Goal: Task Accomplishment & Management: Complete application form

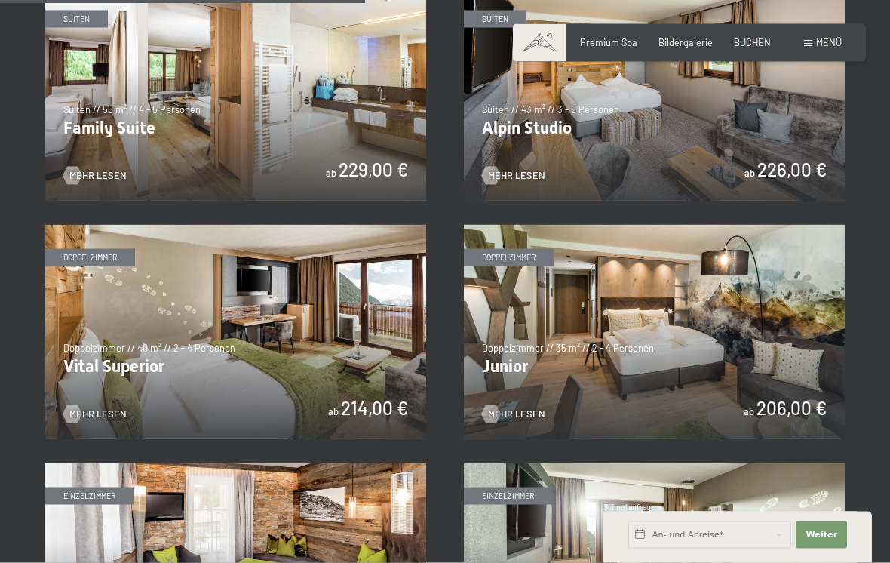
scroll to position [1561, 0]
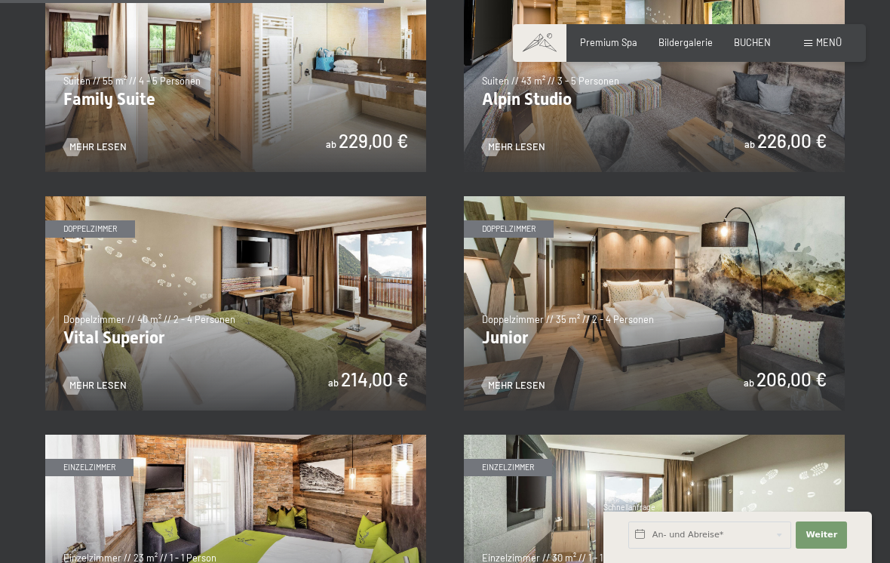
click at [546, 381] on img at bounding box center [654, 303] width 381 height 214
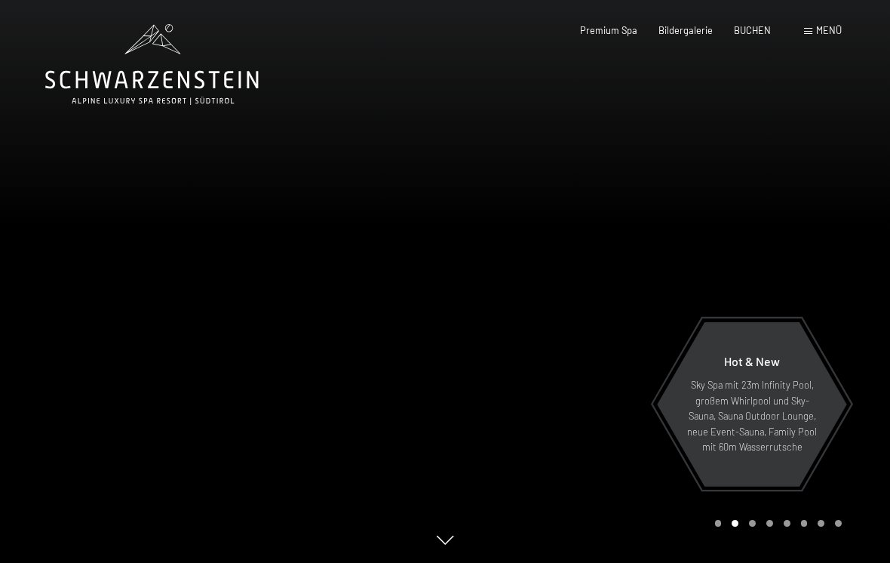
click at [830, 35] on span "Menü" at bounding box center [830, 30] width 26 height 12
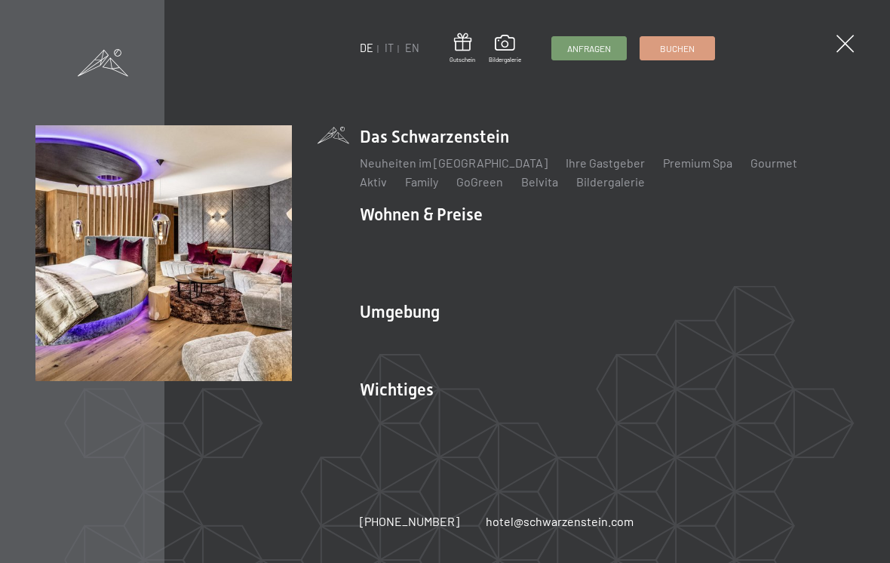
click at [553, 246] on link "Zimmer & Preise" at bounding box center [520, 240] width 88 height 14
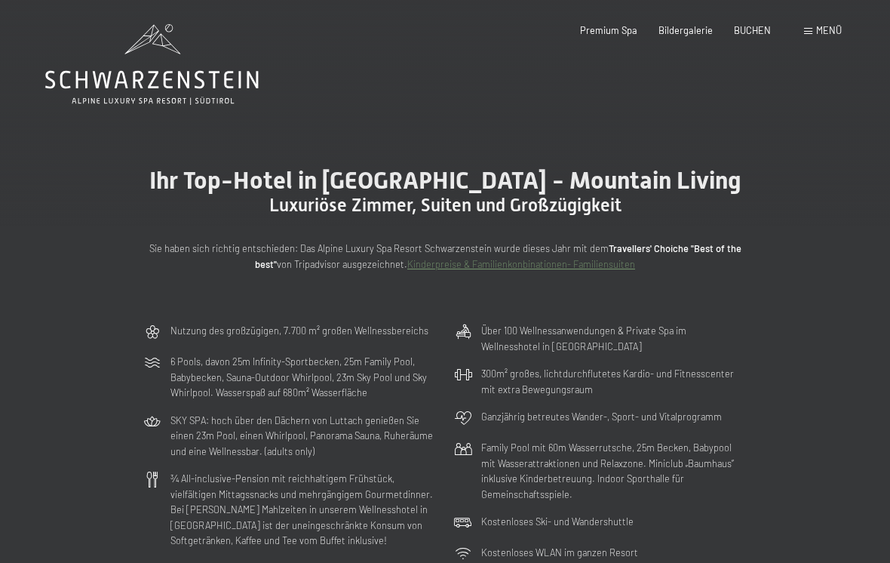
click at [832, 24] on div "Buchen Anfragen Premium Spa Bildergalerie BUCHEN Menü DE IT EN Gutschein Bilder…" at bounding box center [689, 31] width 305 height 14
click at [829, 28] on span "Menü" at bounding box center [830, 30] width 26 height 12
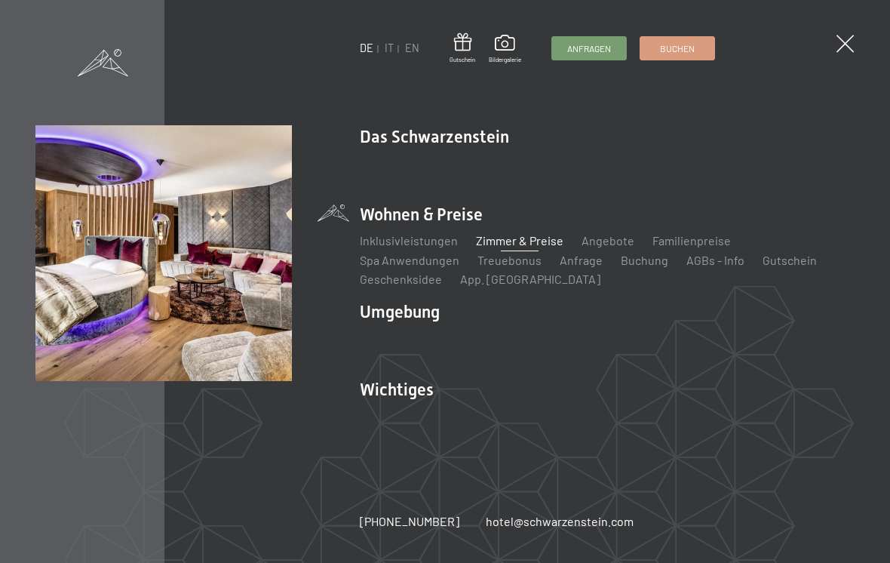
click at [595, 45] on span "Anfragen" at bounding box center [590, 48] width 44 height 13
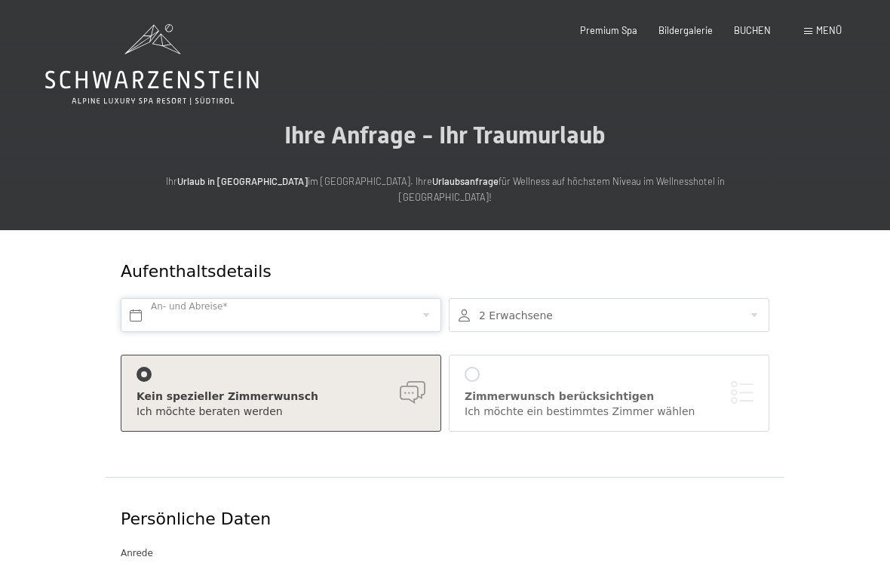
click at [336, 298] on input "text" at bounding box center [281, 315] width 321 height 34
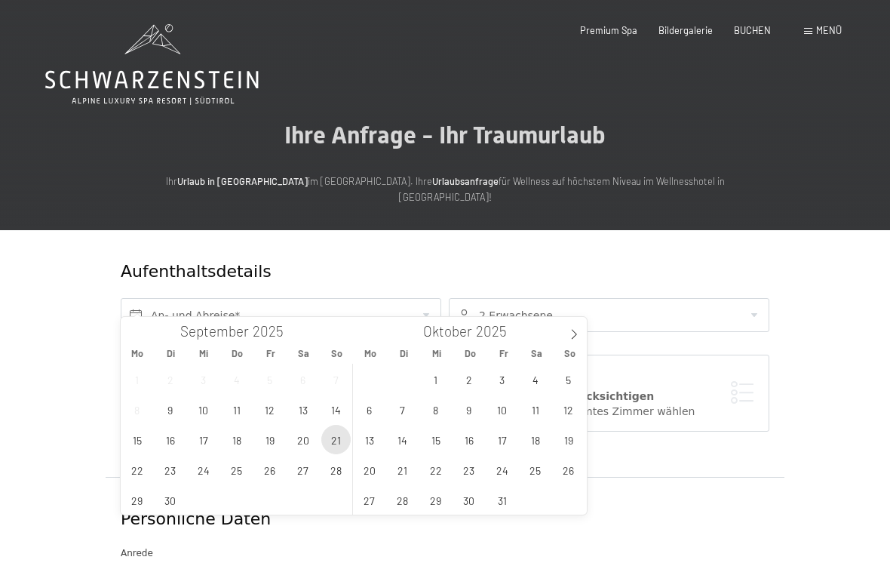
click at [338, 442] on span "21" at bounding box center [335, 439] width 29 height 29
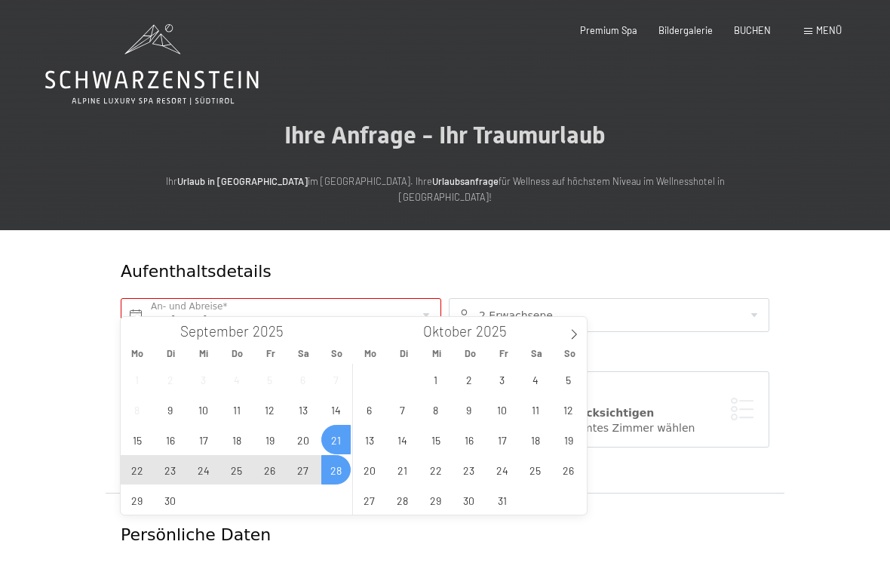
click at [343, 471] on span "28" at bounding box center [335, 469] width 29 height 29
type input "So. 21.09.2025 - So. 28.09.2025"
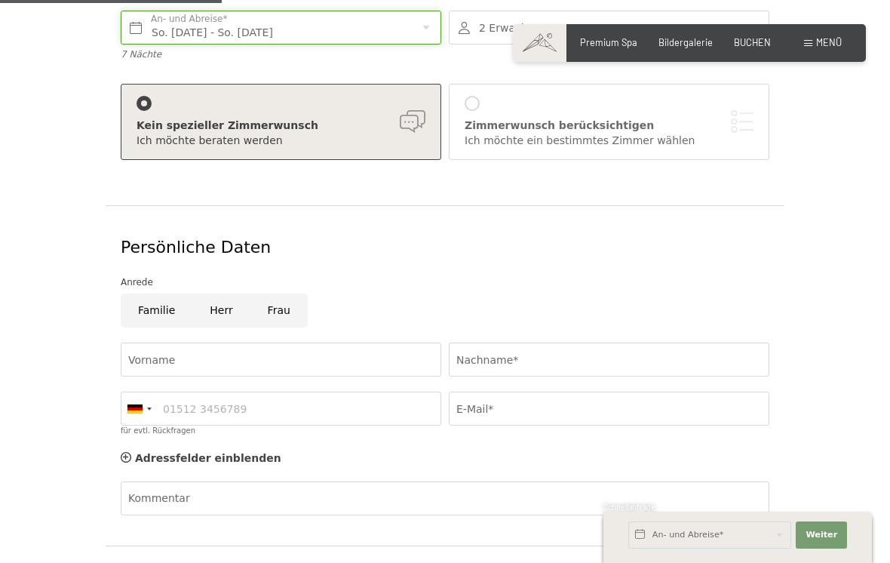
scroll to position [298, 0]
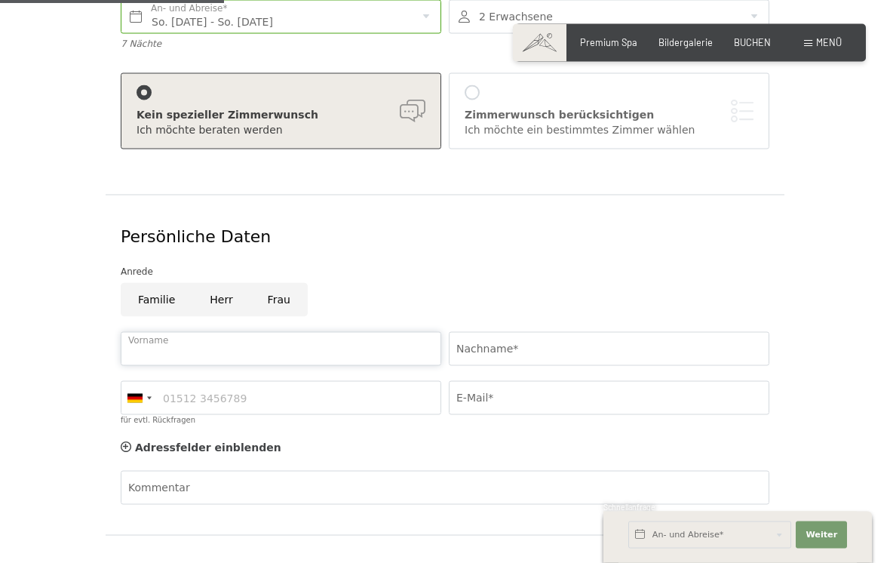
click at [287, 334] on input "Vorname" at bounding box center [281, 349] width 321 height 34
type input "Achim"
click at [542, 338] on input "Nachname*" at bounding box center [609, 349] width 321 height 34
type input "s"
type input "Scherdel"
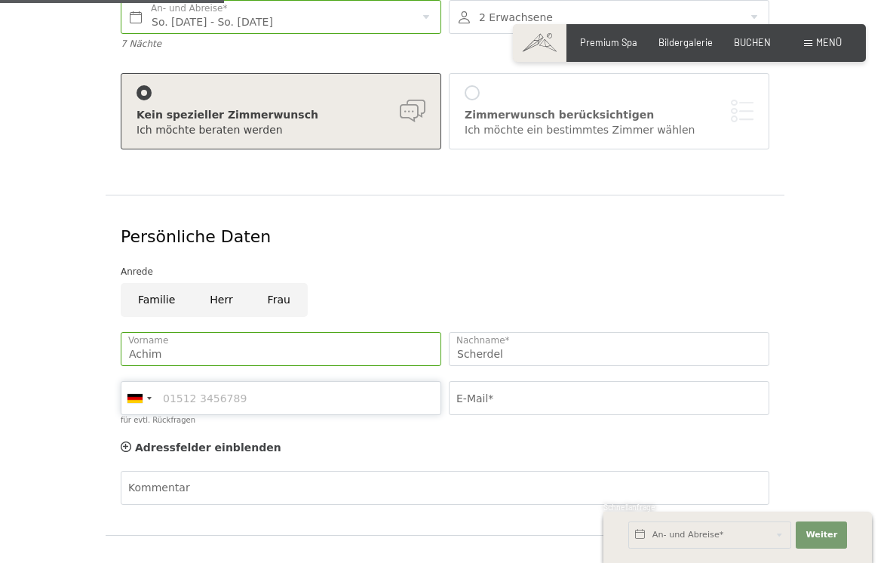
click at [309, 381] on input "für evtl. Rückfragen" at bounding box center [281, 398] width 321 height 34
type input "015754862558"
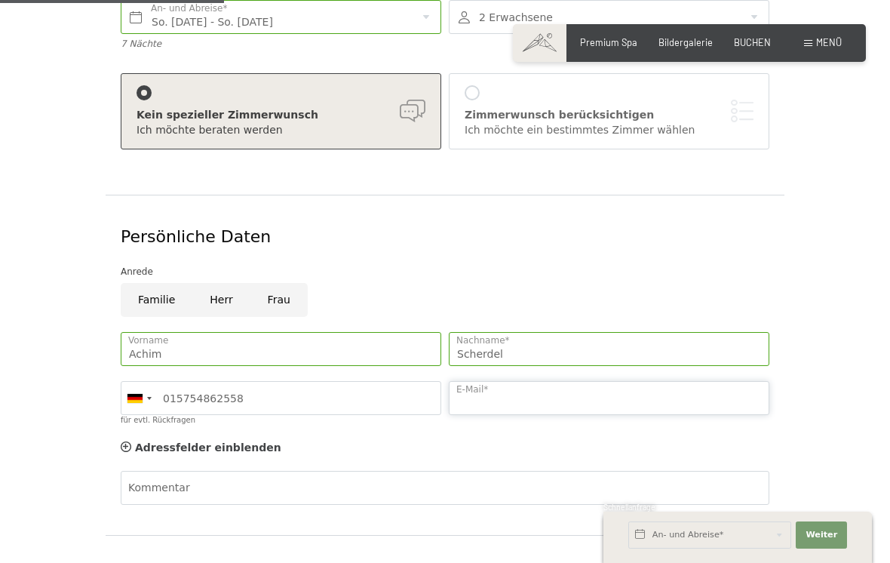
click at [540, 383] on input "E-Mail*" at bounding box center [609, 398] width 321 height 34
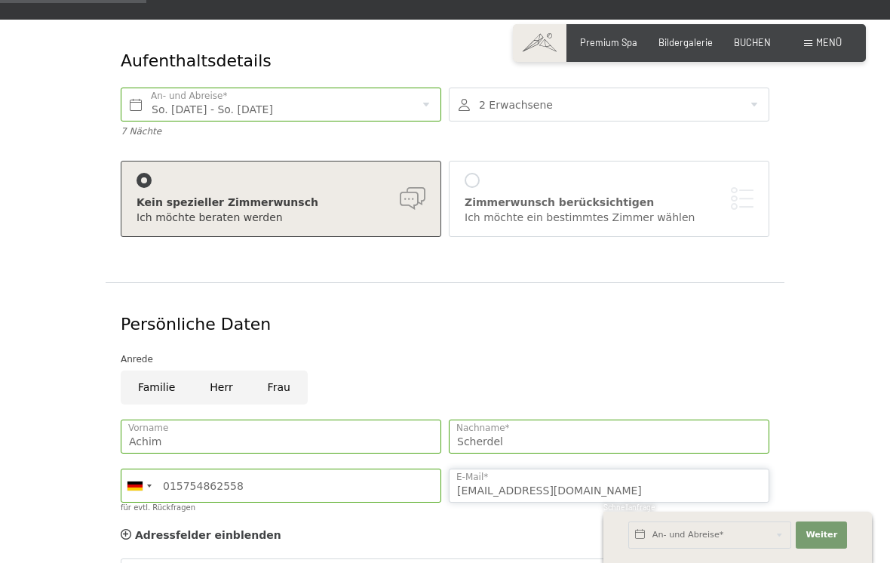
scroll to position [209, 0]
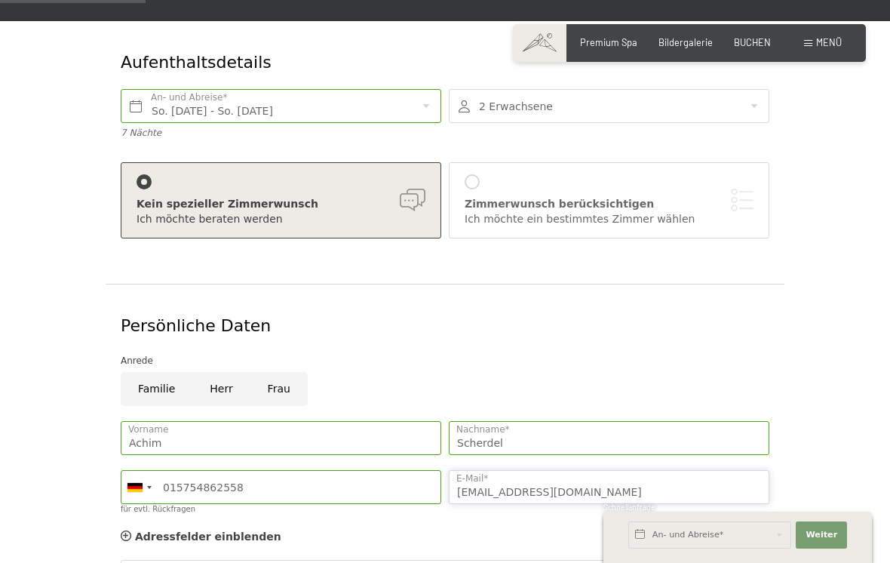
type input "achim.scherdel@yahoo.com"
click at [384, 197] on div "Kein spezieller Zimmerwunsch" at bounding box center [281, 204] width 289 height 15
click at [408, 174] on div "Kein spezieller Zimmerwunsch Ich möchte beraten werden" at bounding box center [281, 200] width 289 height 52
click at [483, 174] on div "Zimmerwunsch berücksichtigen Ich möchte ein bestimmtes Zimmer wählen" at bounding box center [609, 200] width 289 height 52
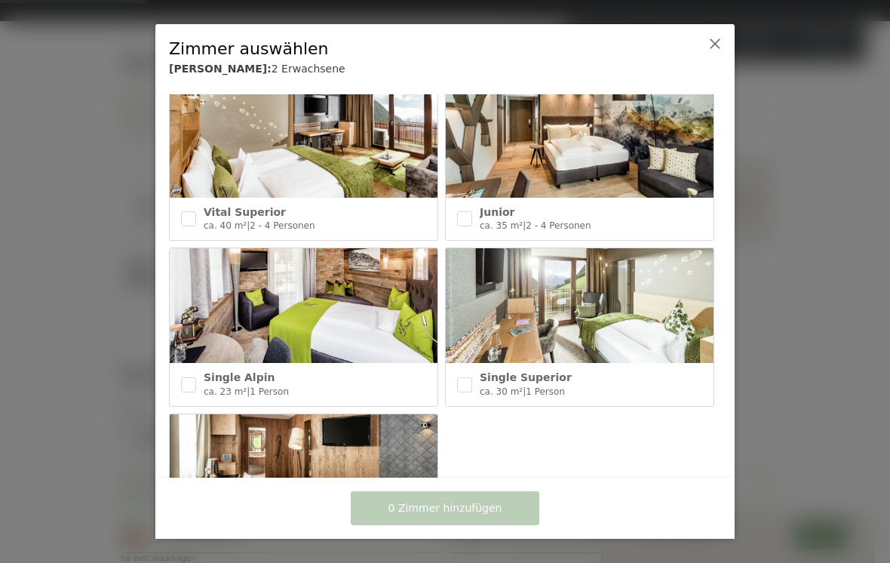
scroll to position [696, 0]
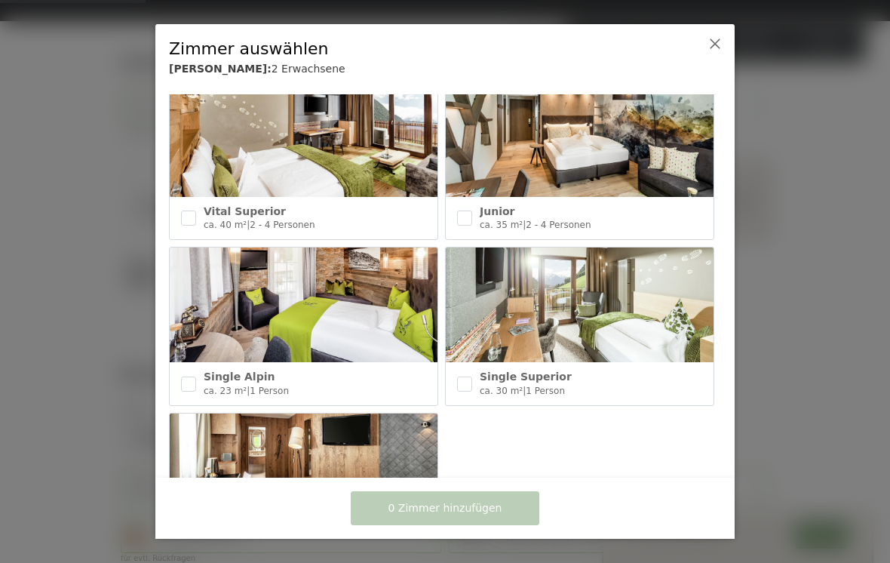
click at [471, 215] on input "checkbox" at bounding box center [464, 218] width 15 height 15
checkbox input "true"
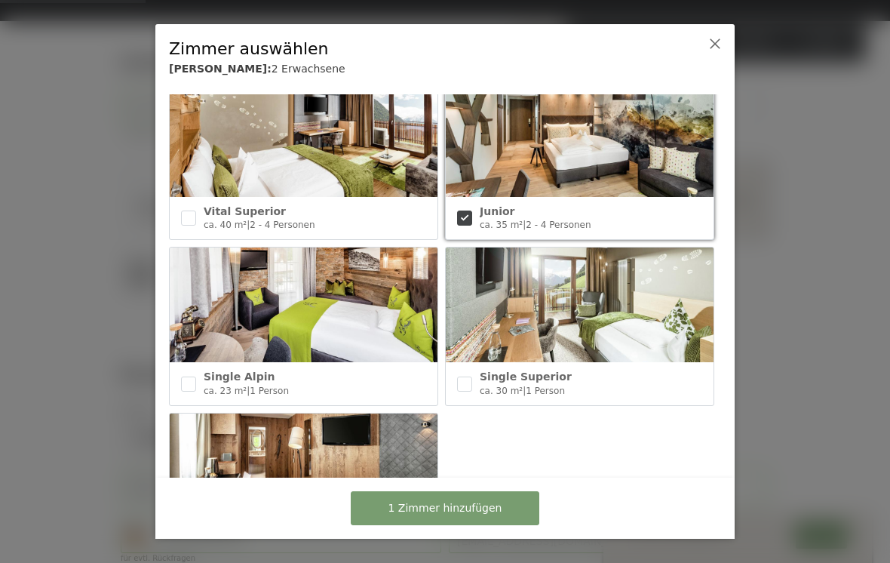
click at [494, 498] on button "1 Zimmer hinzufügen" at bounding box center [445, 508] width 189 height 34
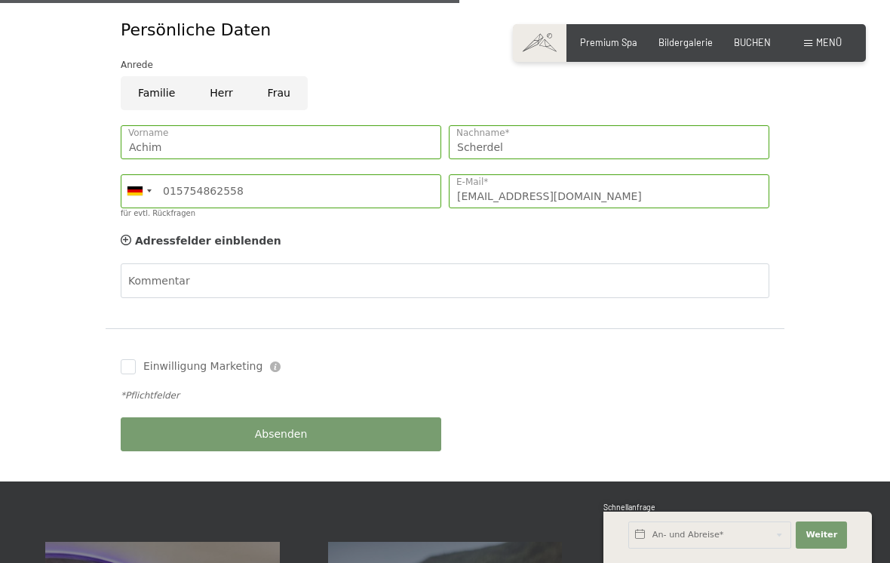
scroll to position [810, 0]
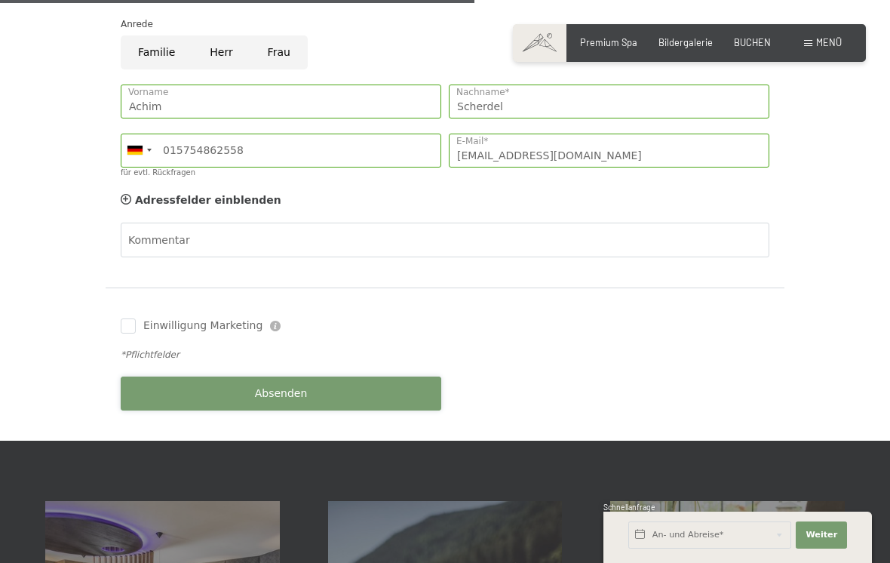
click at [398, 377] on button "Absenden" at bounding box center [281, 394] width 321 height 34
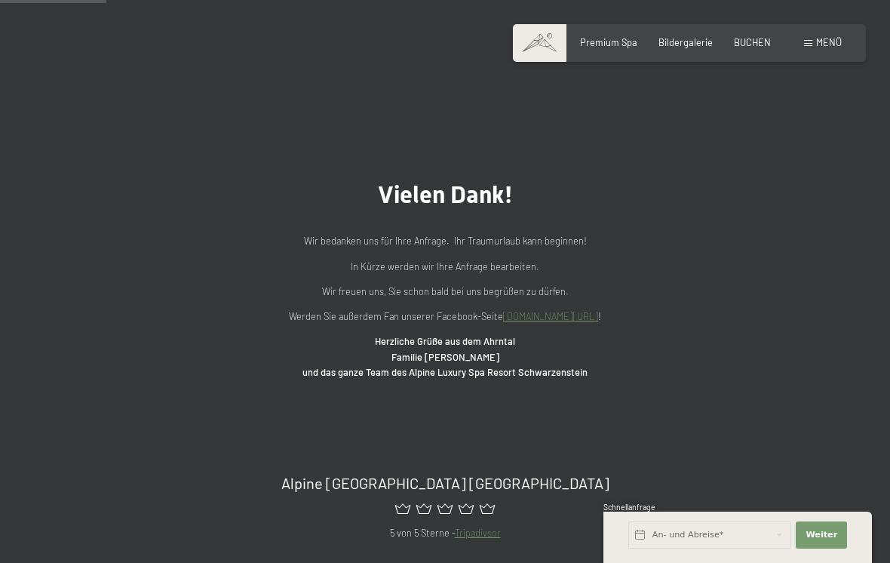
scroll to position [95, 0]
